Goal: Information Seeking & Learning: Learn about a topic

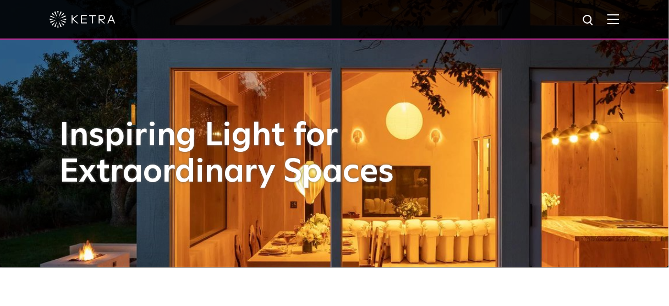
scroll to position [44, 0]
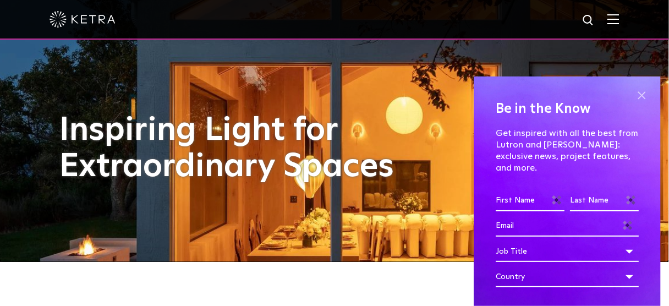
click at [634, 98] on span at bounding box center [641, 95] width 17 height 17
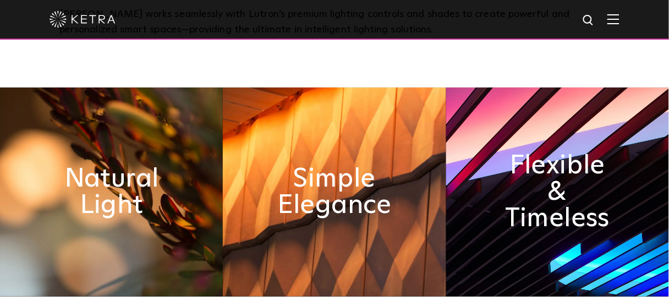
scroll to position [440, 0]
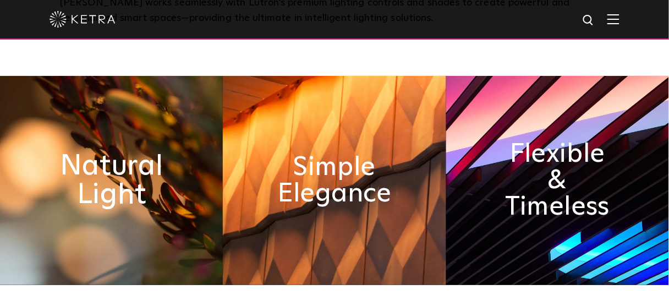
click at [111, 151] on h2 "Natural Light" at bounding box center [112, 180] width 122 height 58
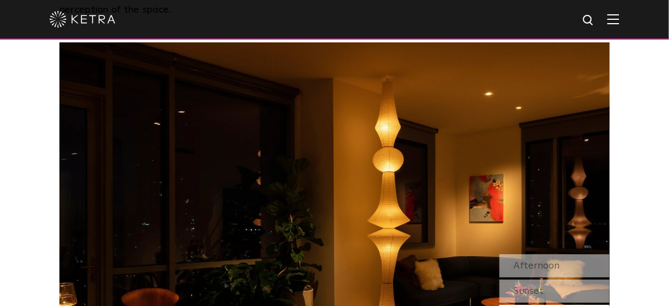
scroll to position [880, 0]
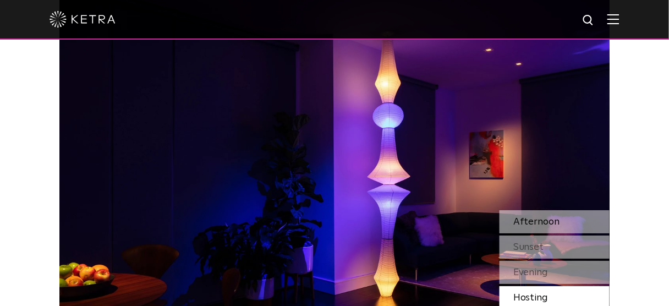
click at [541, 217] on span "Afternoon" at bounding box center [536, 222] width 47 height 10
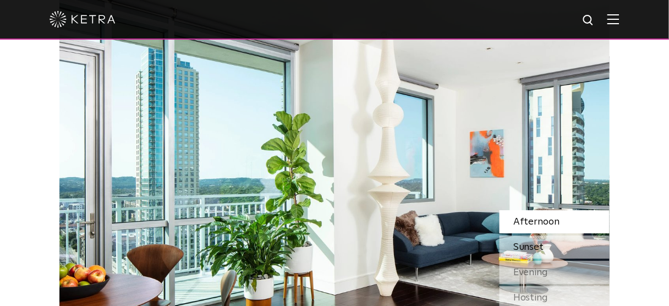
click at [540, 242] on span "Sunset" at bounding box center [528, 247] width 31 height 10
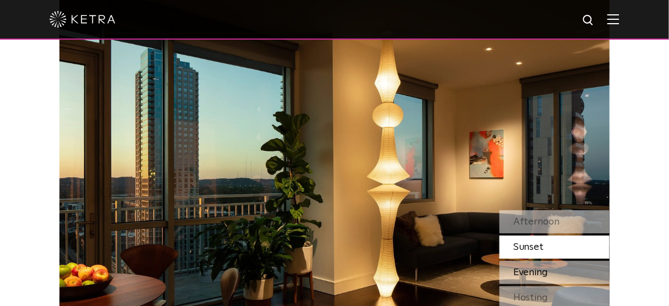
click at [541, 267] on span "Evening" at bounding box center [530, 272] width 35 height 10
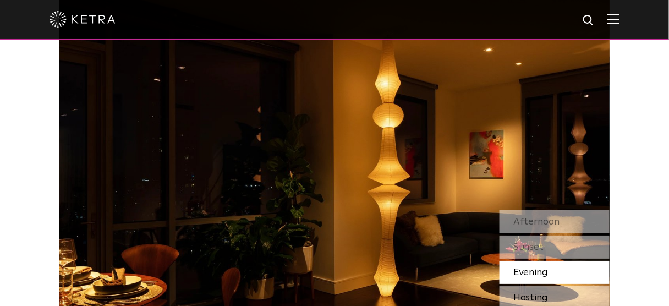
click at [547, 293] on span "Hosting" at bounding box center [530, 298] width 35 height 10
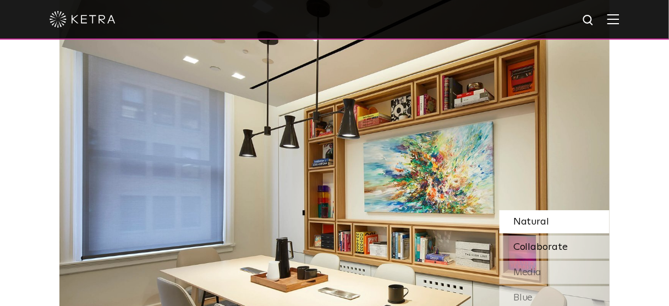
click at [536, 242] on span "Collaborate" at bounding box center [540, 247] width 55 height 10
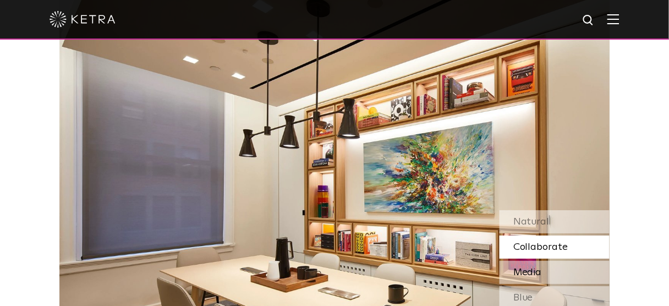
click at [545, 261] on div "Media" at bounding box center [555, 272] width 110 height 23
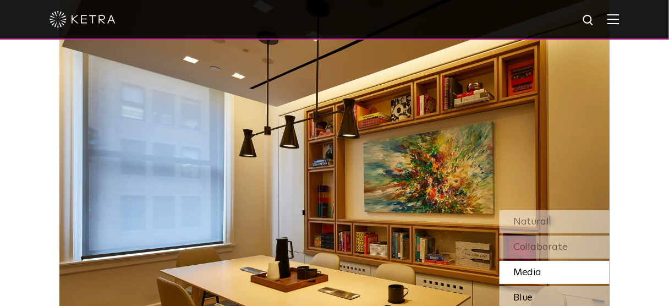
click at [541, 286] on div "Blue" at bounding box center [555, 297] width 110 height 23
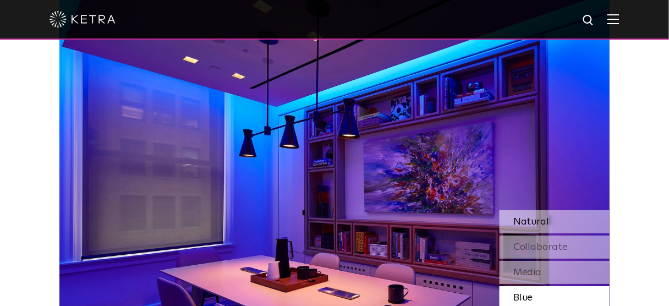
click at [535, 217] on span "Natural" at bounding box center [531, 222] width 36 height 10
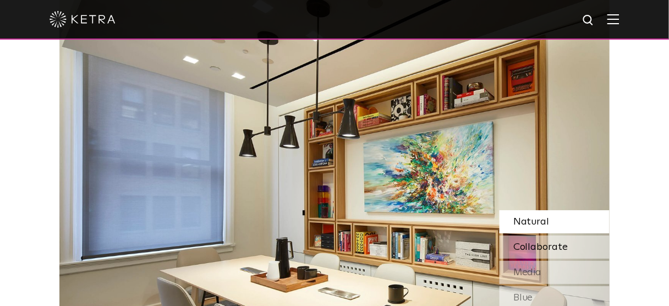
click at [537, 242] on span "Collaborate" at bounding box center [540, 247] width 55 height 10
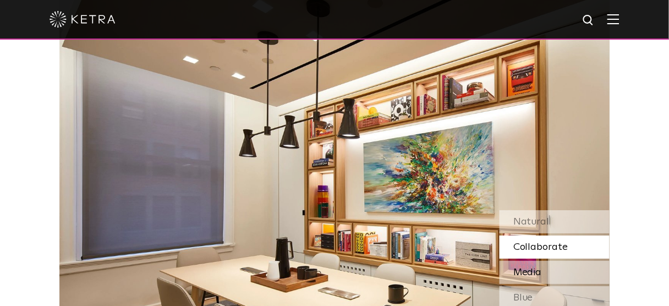
click at [541, 267] on span "Media" at bounding box center [527, 272] width 29 height 10
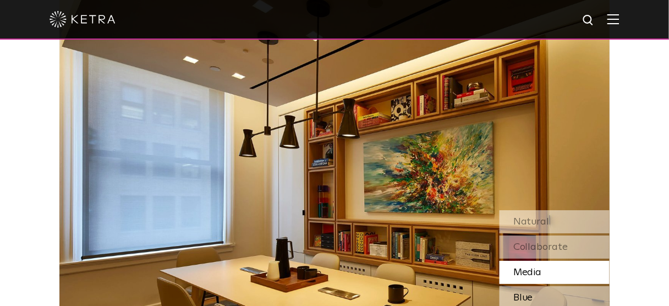
click at [539, 286] on div "Blue" at bounding box center [555, 297] width 110 height 23
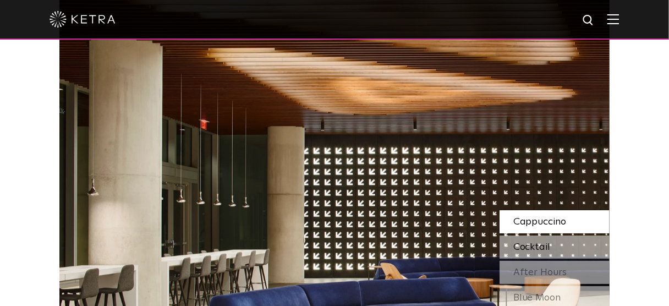
click at [532, 242] on span "Cocktail" at bounding box center [531, 247] width 37 height 10
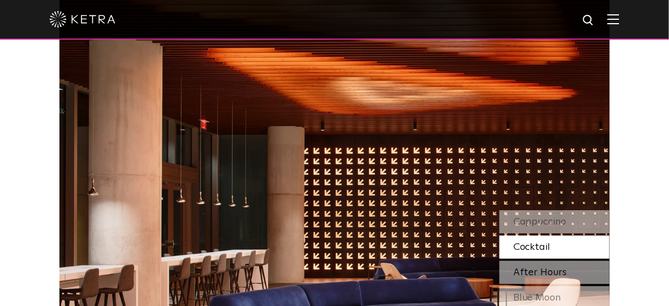
click at [532, 267] on span "After Hours" at bounding box center [540, 272] width 54 height 10
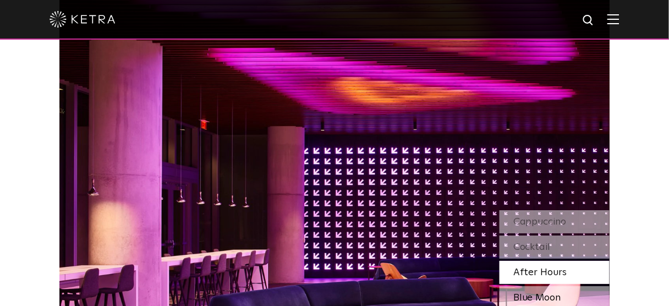
click at [535, 293] on span "Blue Moon" at bounding box center [537, 298] width 48 height 10
